Goal: Use online tool/utility: Utilize a website feature to perform a specific function

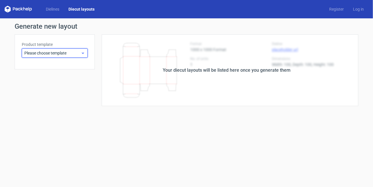
click at [72, 52] on span "Please choose template" at bounding box center [52, 53] width 56 height 6
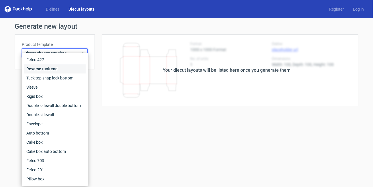
click at [46, 68] on div "Reverse tuck end" at bounding box center [55, 68] width 62 height 9
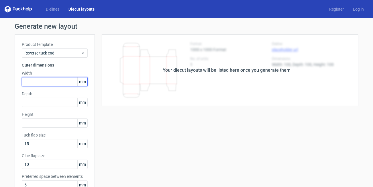
click at [44, 81] on input "text" at bounding box center [55, 81] width 66 height 9
type input "57"
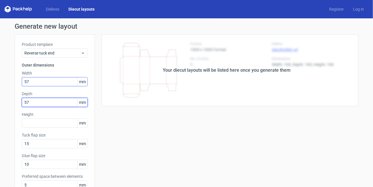
type input "57"
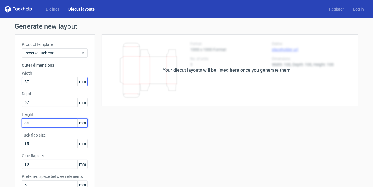
type input "84"
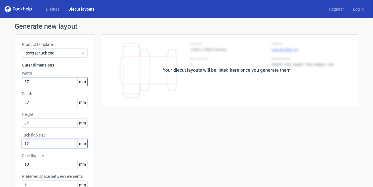
type input "12"
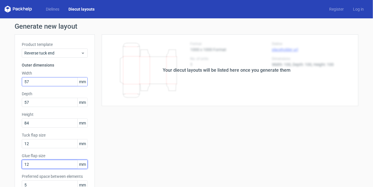
type input "12"
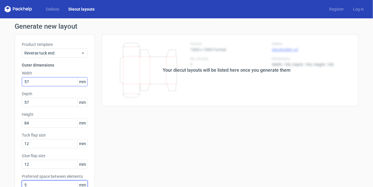
scroll to position [2, 0]
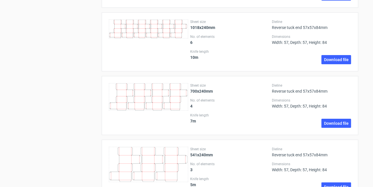
scroll to position [785, 0]
